Goal: Check status: Check status

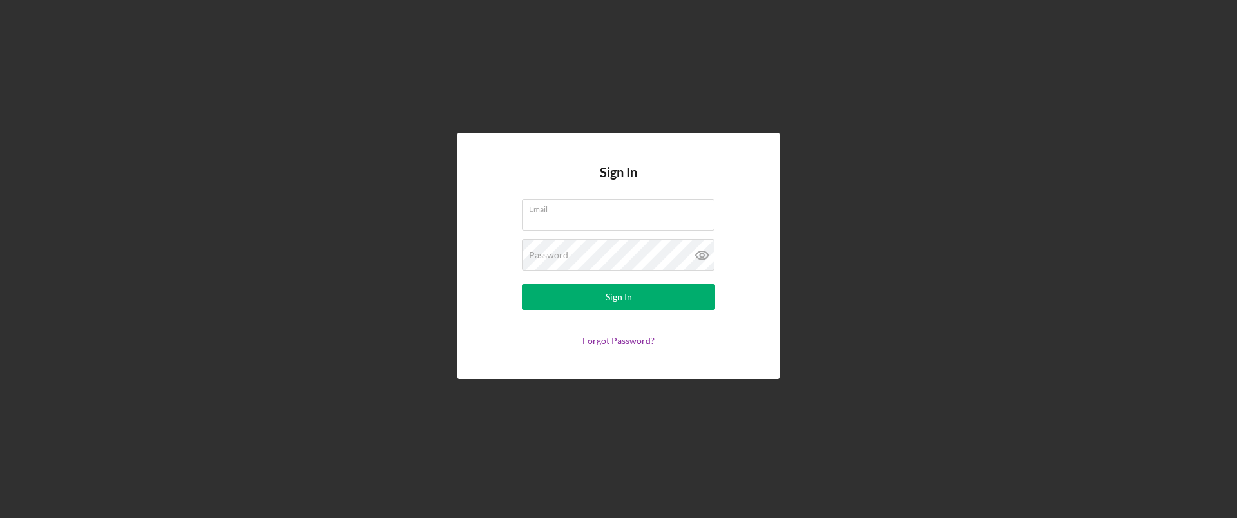
type input "[EMAIL_ADDRESS][DOMAIN_NAME]"
click at [522, 284] on button "Sign In" at bounding box center [618, 297] width 193 height 26
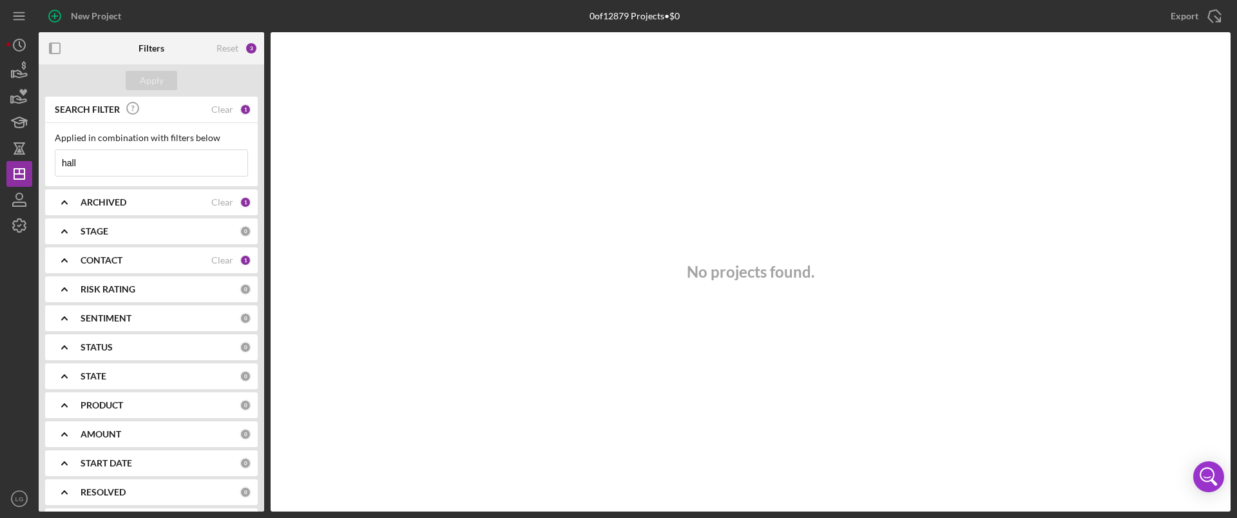
click at [124, 156] on input "hall" at bounding box center [151, 163] width 192 height 26
type input "hil"
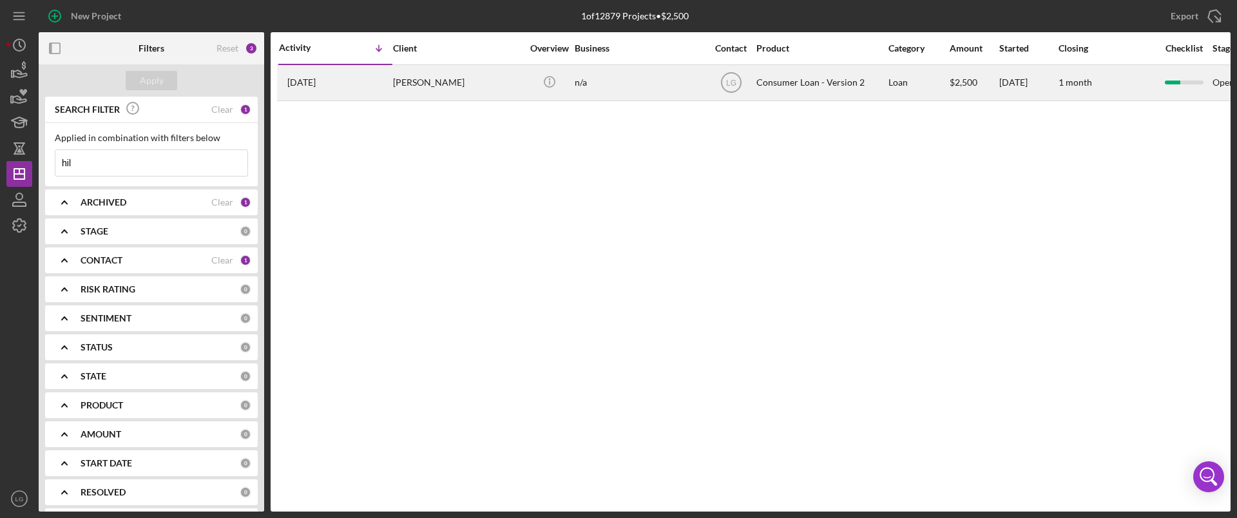
click at [614, 86] on div "n/a" at bounding box center [639, 83] width 129 height 34
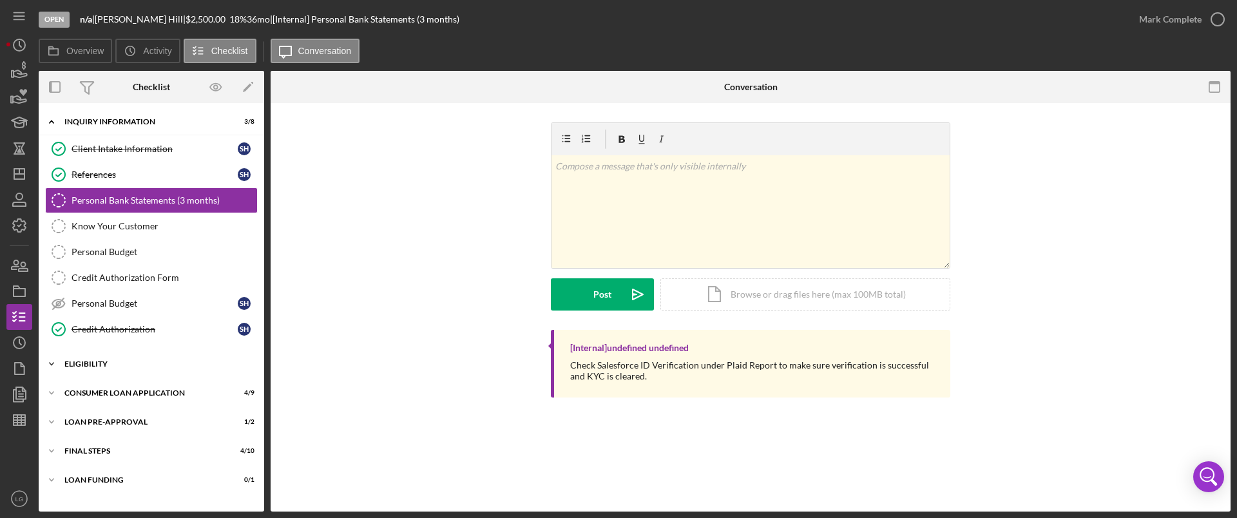
click at [129, 374] on div "Icon/Expander Eligibility 2 / 4" at bounding box center [151, 364] width 225 height 26
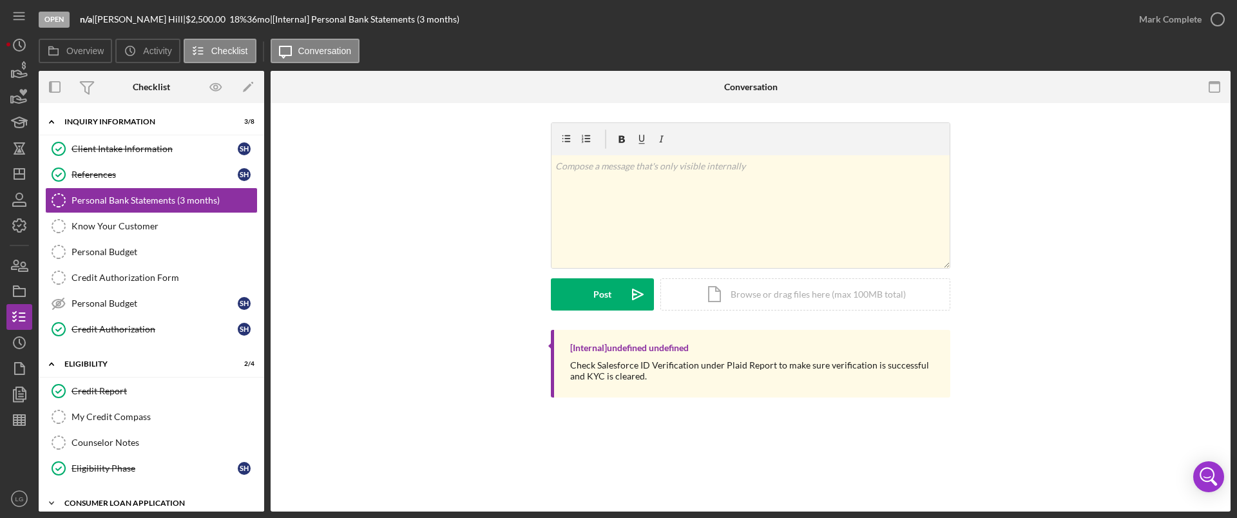
click at [131, 496] on div "Icon/Expander Consumer Loan Application 4 / 9" at bounding box center [151, 503] width 225 height 26
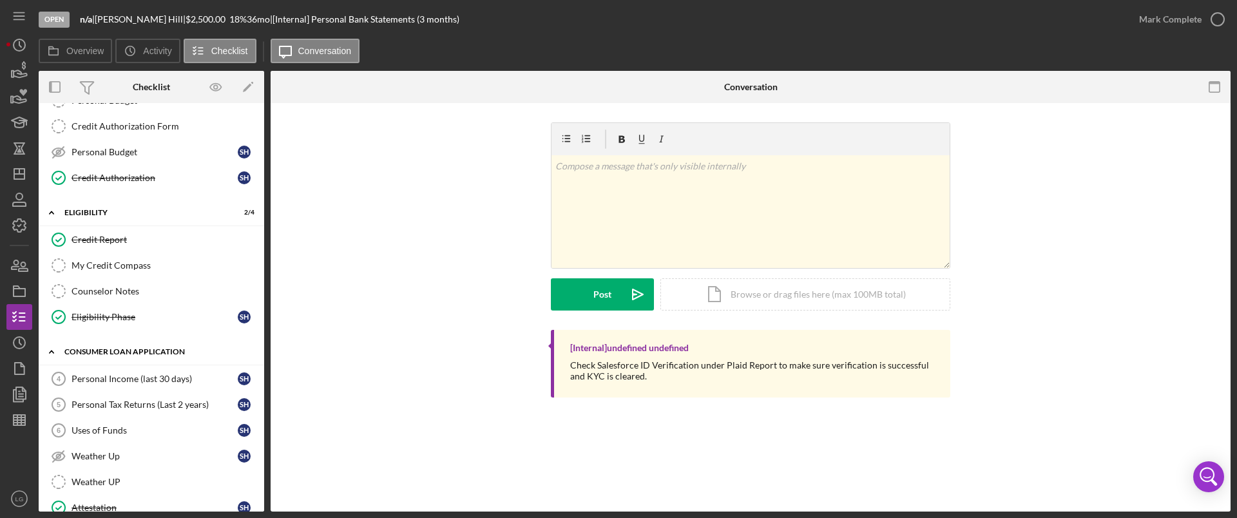
scroll to position [158, 0]
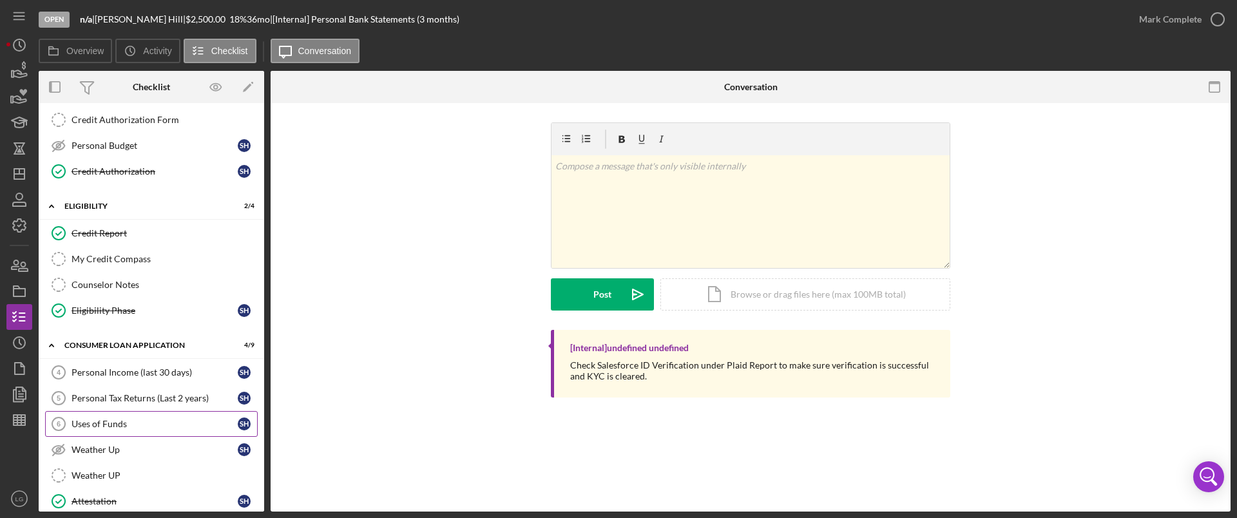
click at [144, 421] on div "Uses of Funds" at bounding box center [155, 424] width 166 height 10
